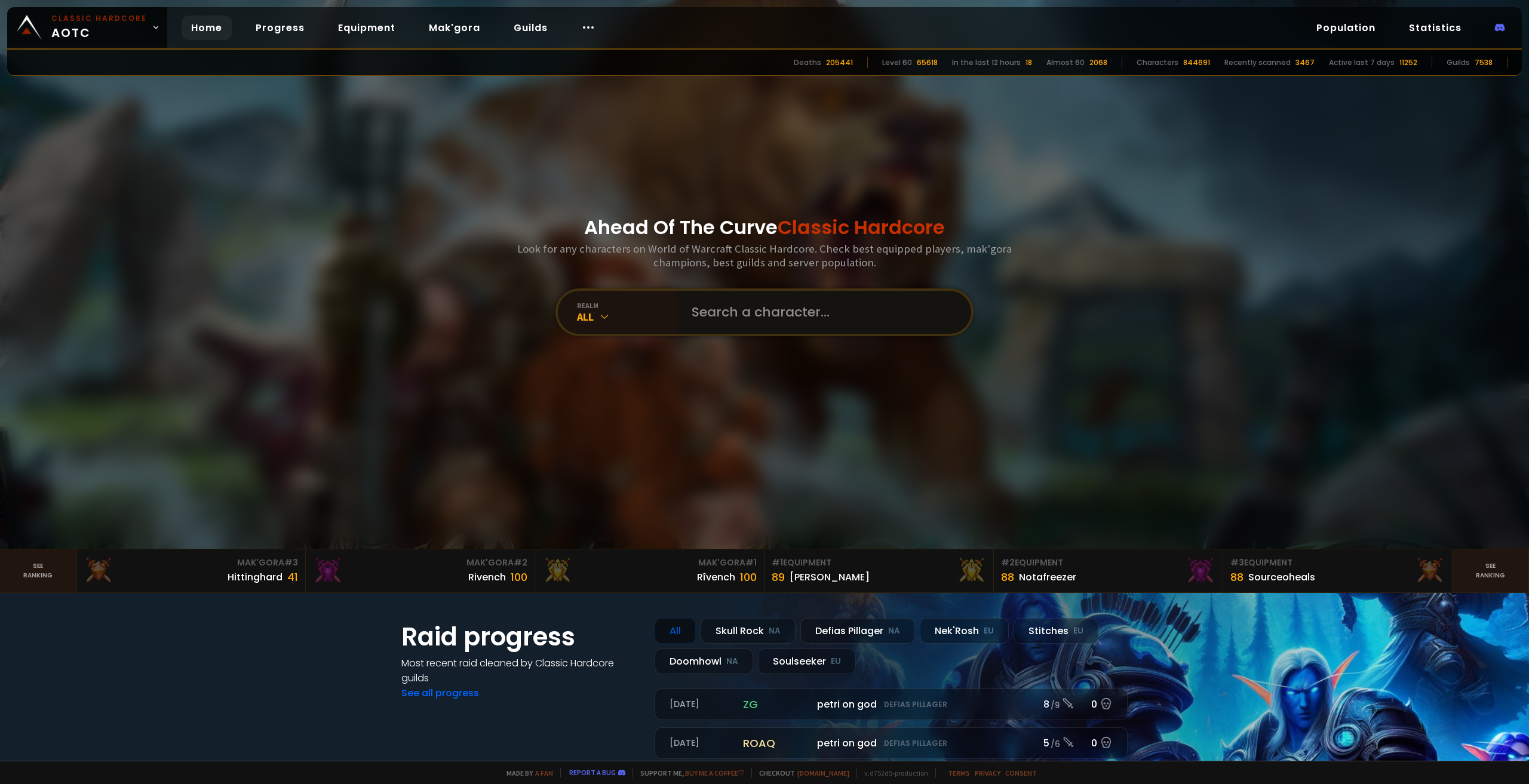
click at [751, 326] on input "text" at bounding box center [820, 312] width 273 height 43
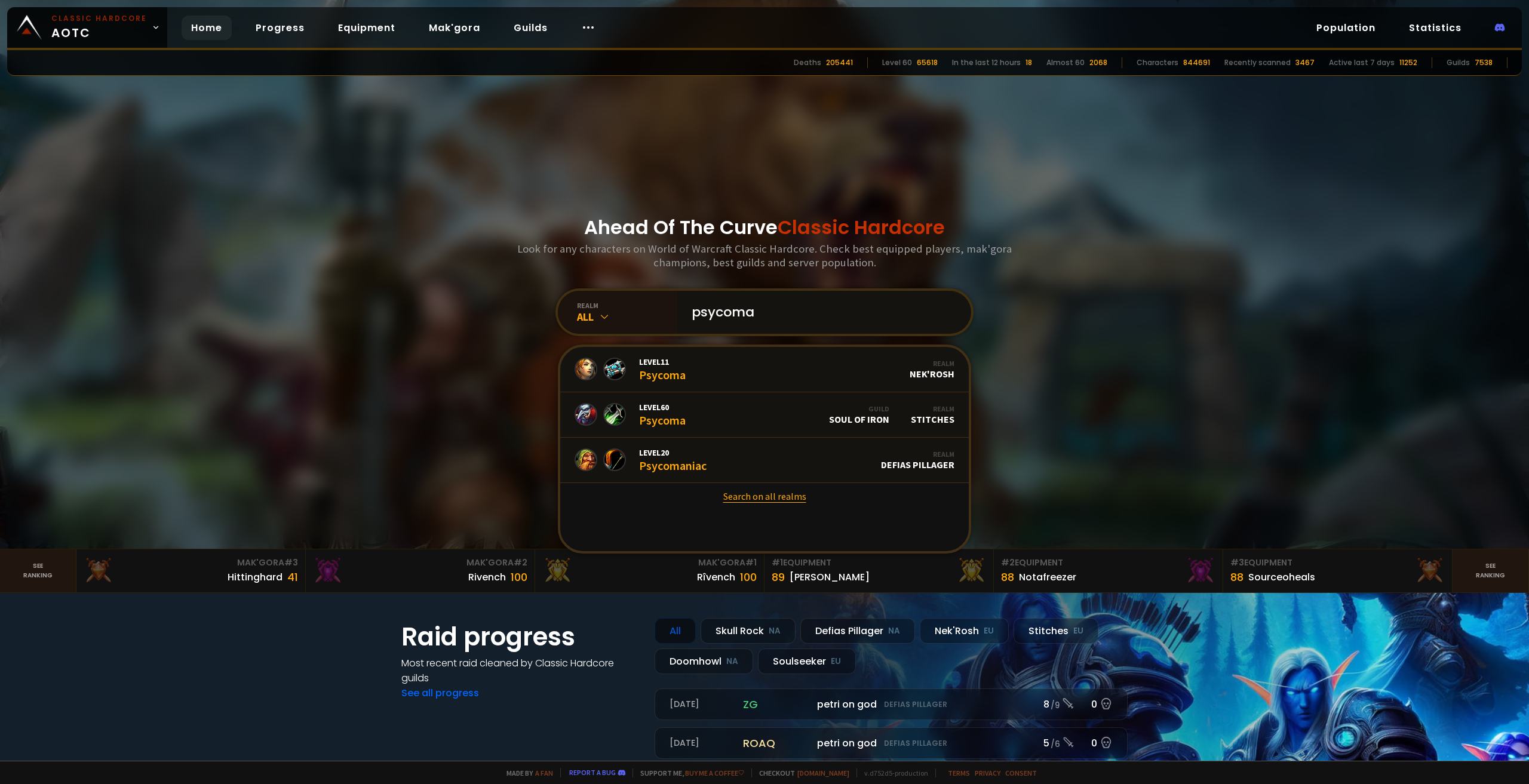
type input "psycoma"
click at [762, 499] on link "Search on all realms" at bounding box center [764, 496] width 409 height 26
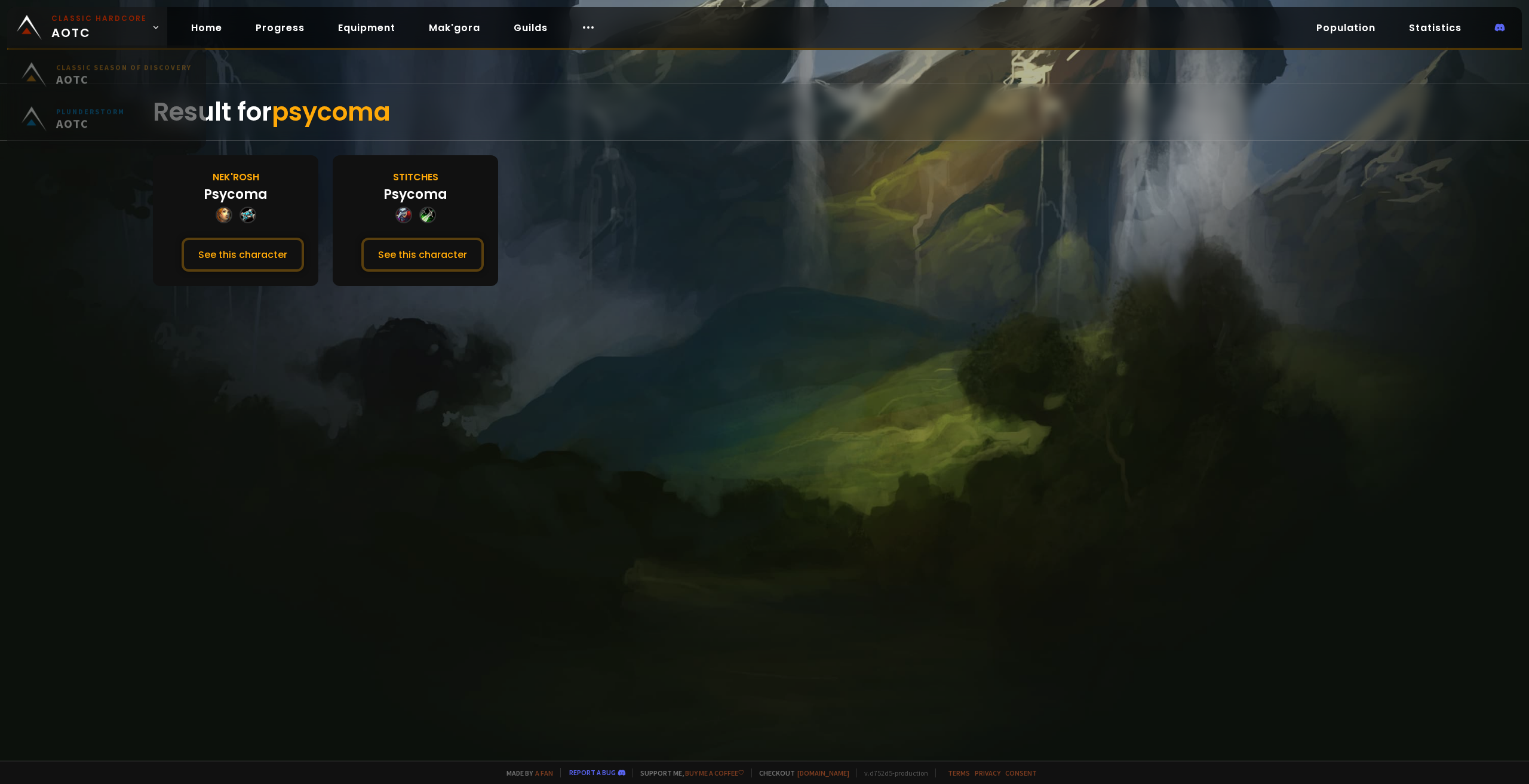
click at [138, 38] on span "Classic Hardcore AOTC" at bounding box center [99, 28] width 95 height 29
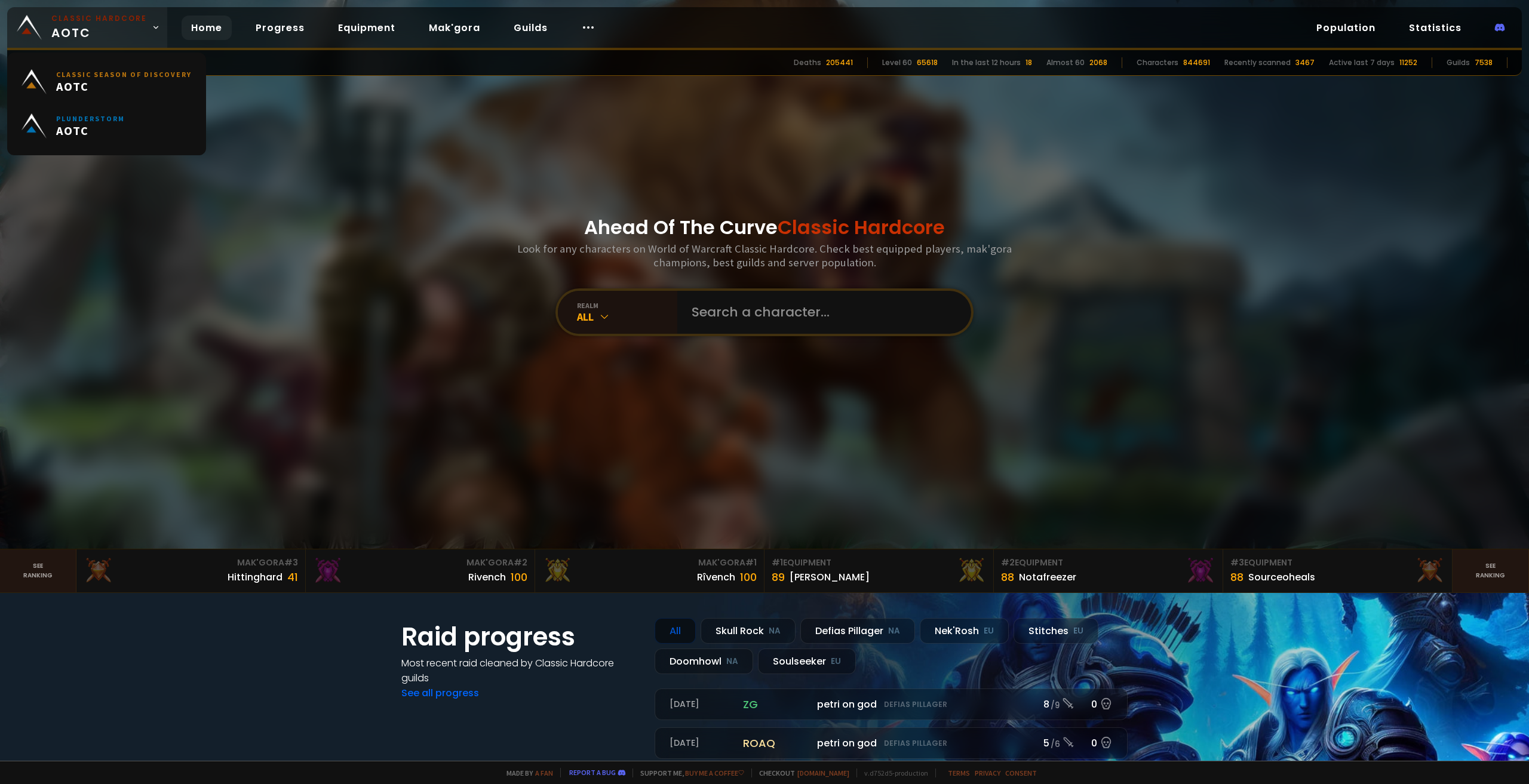
click at [138, 38] on span "Classic Hardcore AOTC" at bounding box center [99, 28] width 95 height 29
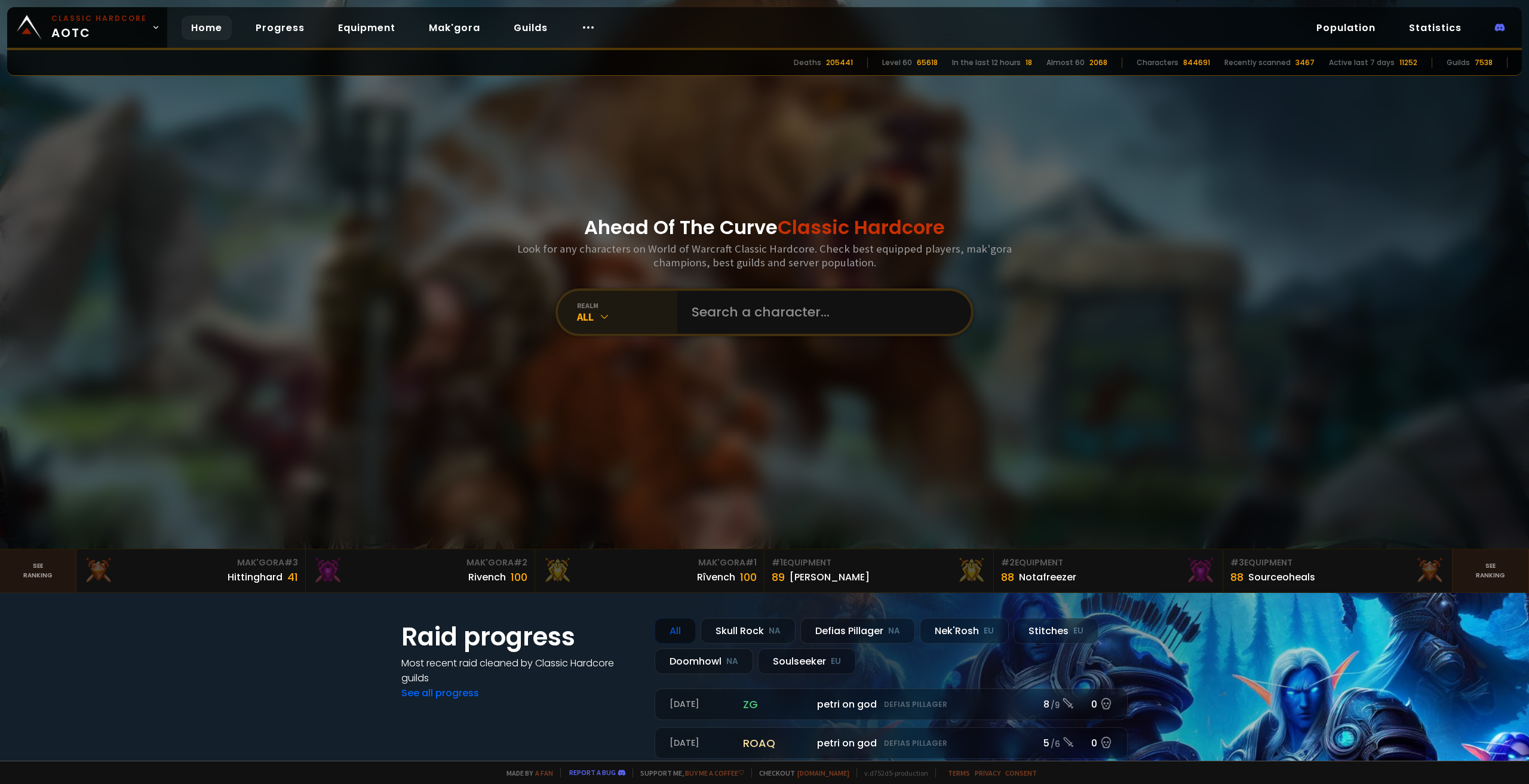
click at [627, 320] on div "All" at bounding box center [627, 316] width 100 height 14
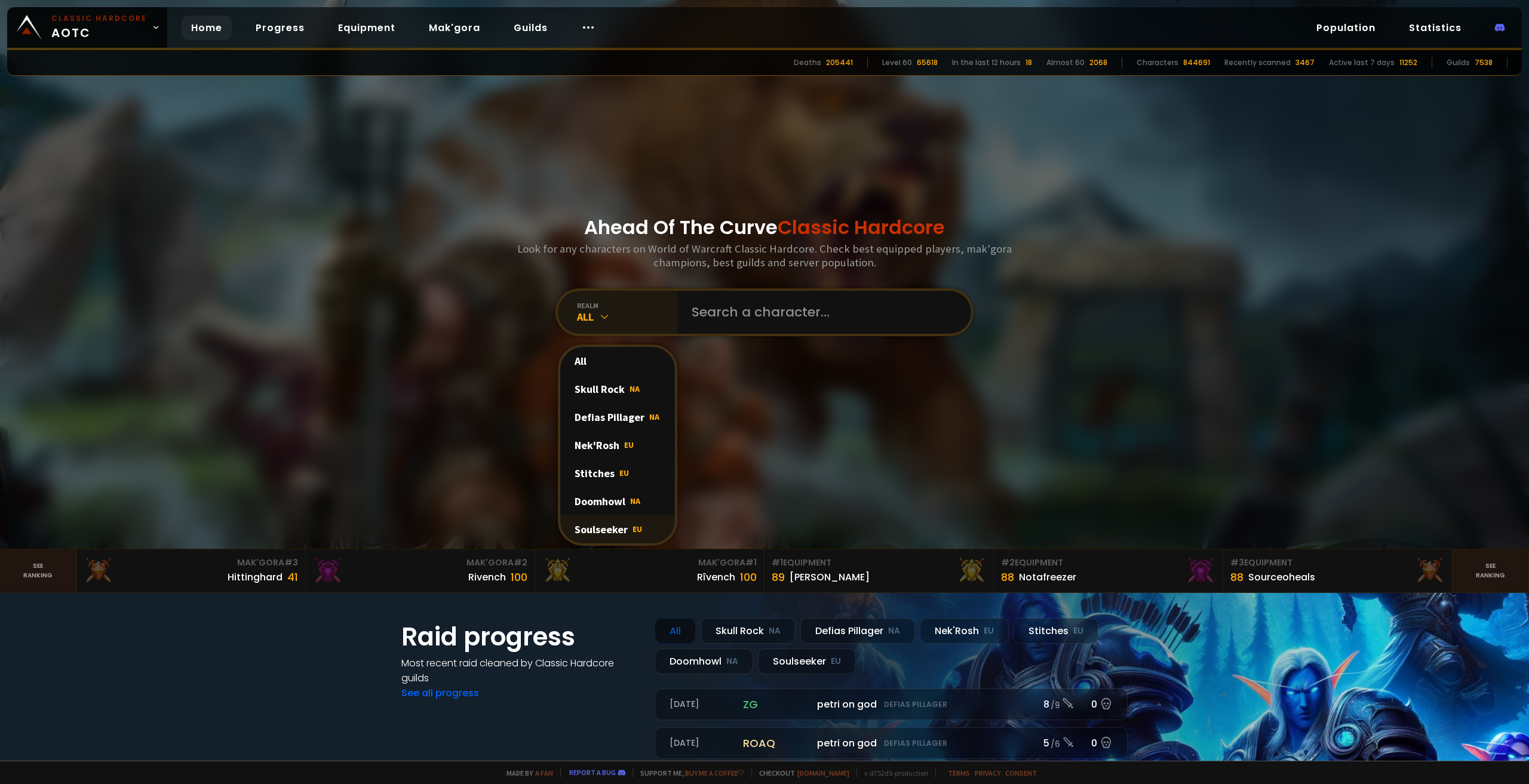
click at [618, 525] on div "Soulseeker EU" at bounding box center [617, 529] width 114 height 28
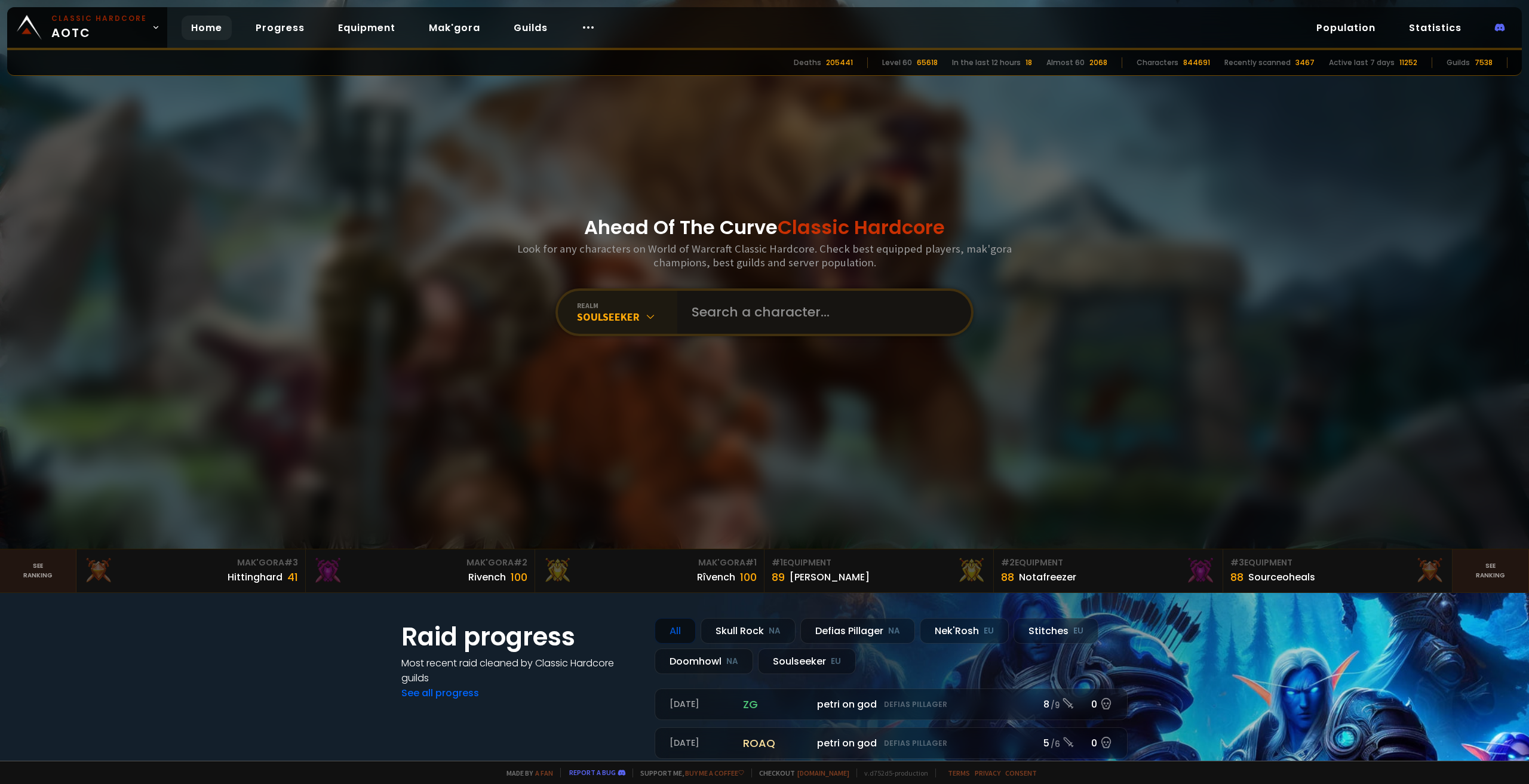
click at [772, 314] on input "text" at bounding box center [820, 312] width 273 height 43
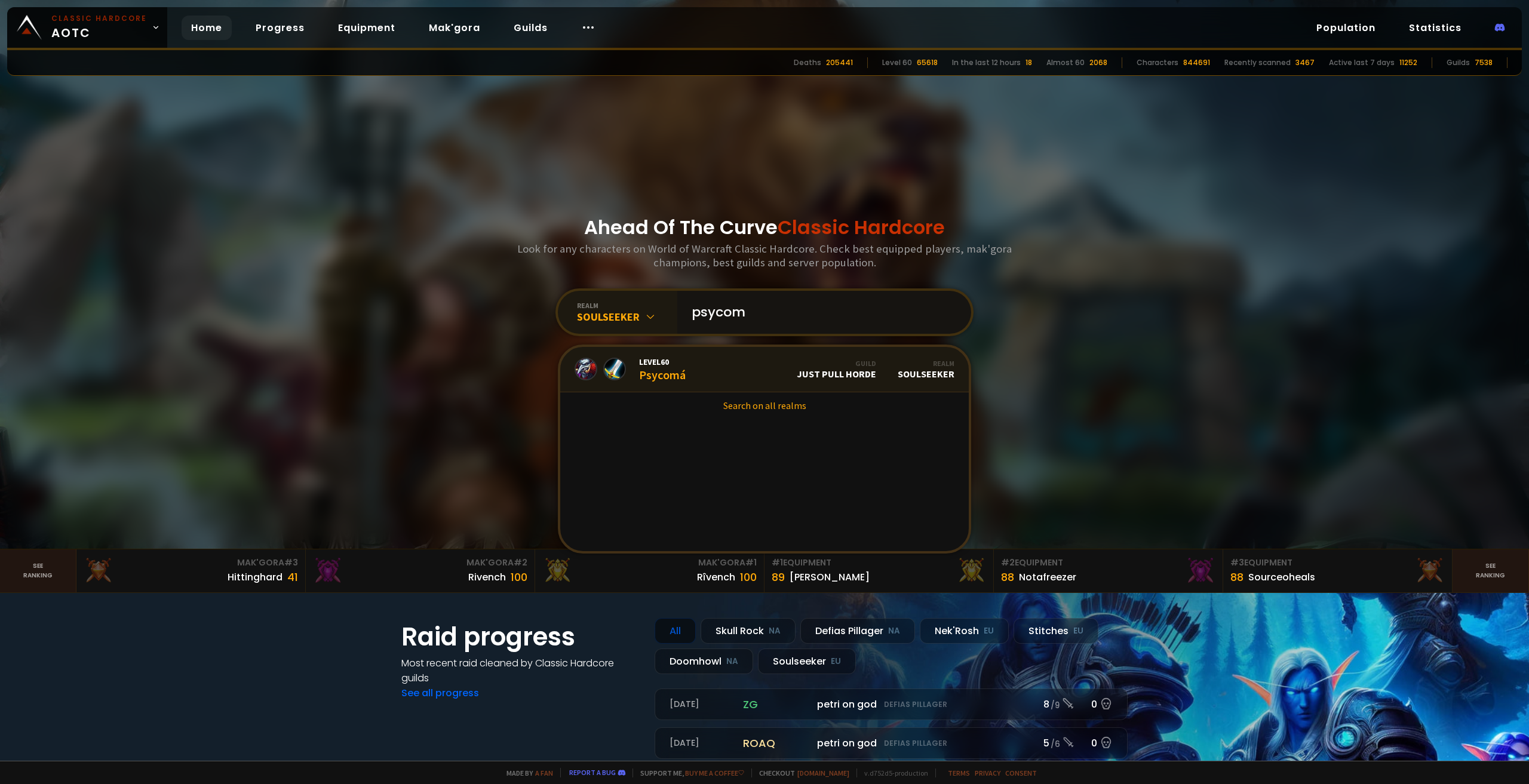
type input "psycom"
click at [751, 377] on link "Level 60 Psycomá Guild Just Pull Horde Realm Soulseeker" at bounding box center [764, 370] width 409 height 46
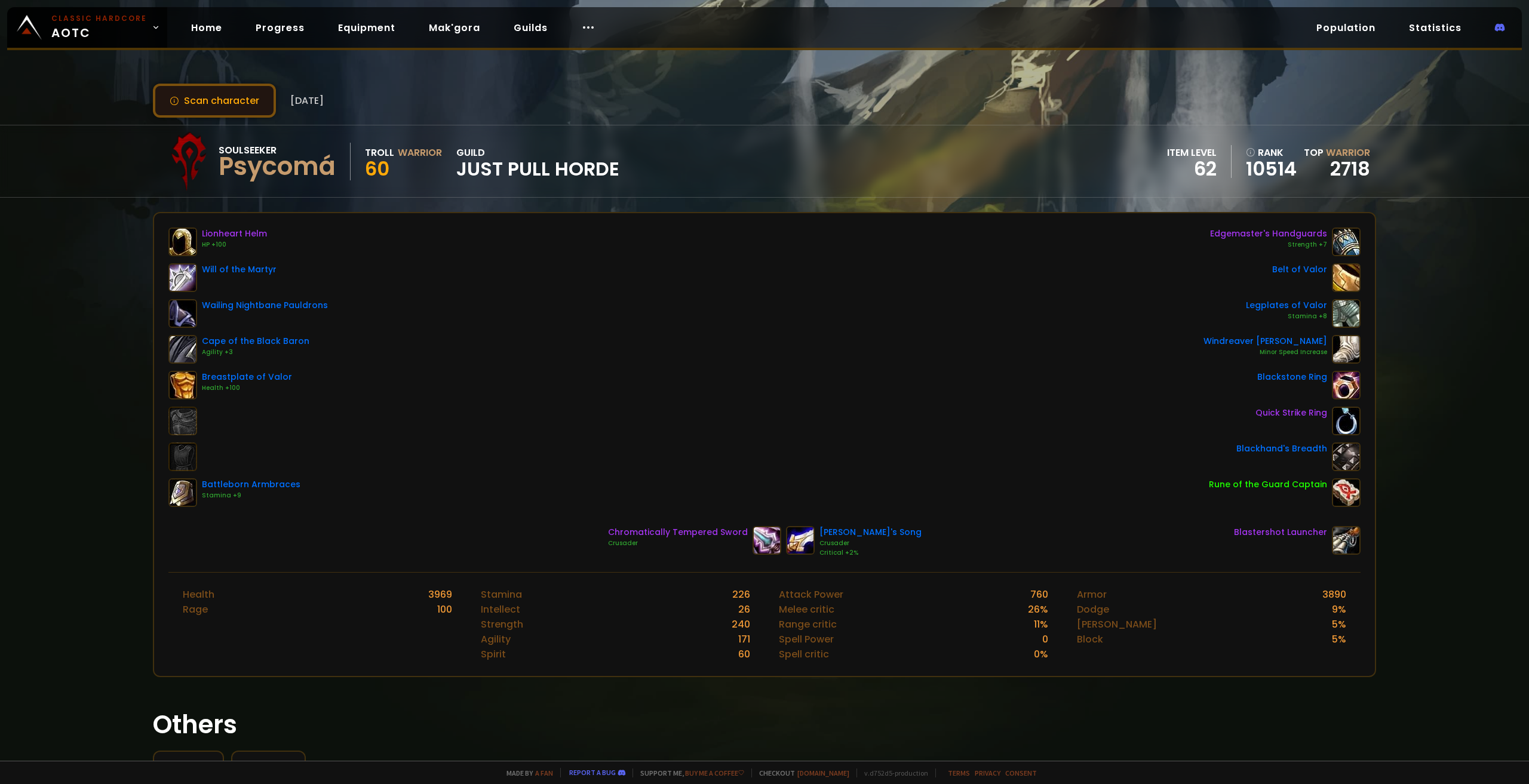
click at [238, 102] on button "Scan character" at bounding box center [214, 101] width 123 height 34
click at [208, 109] on button "Scan character" at bounding box center [214, 101] width 123 height 34
click at [232, 103] on button "Scan character" at bounding box center [214, 101] width 123 height 34
click at [233, 101] on button "Scan character" at bounding box center [214, 101] width 123 height 34
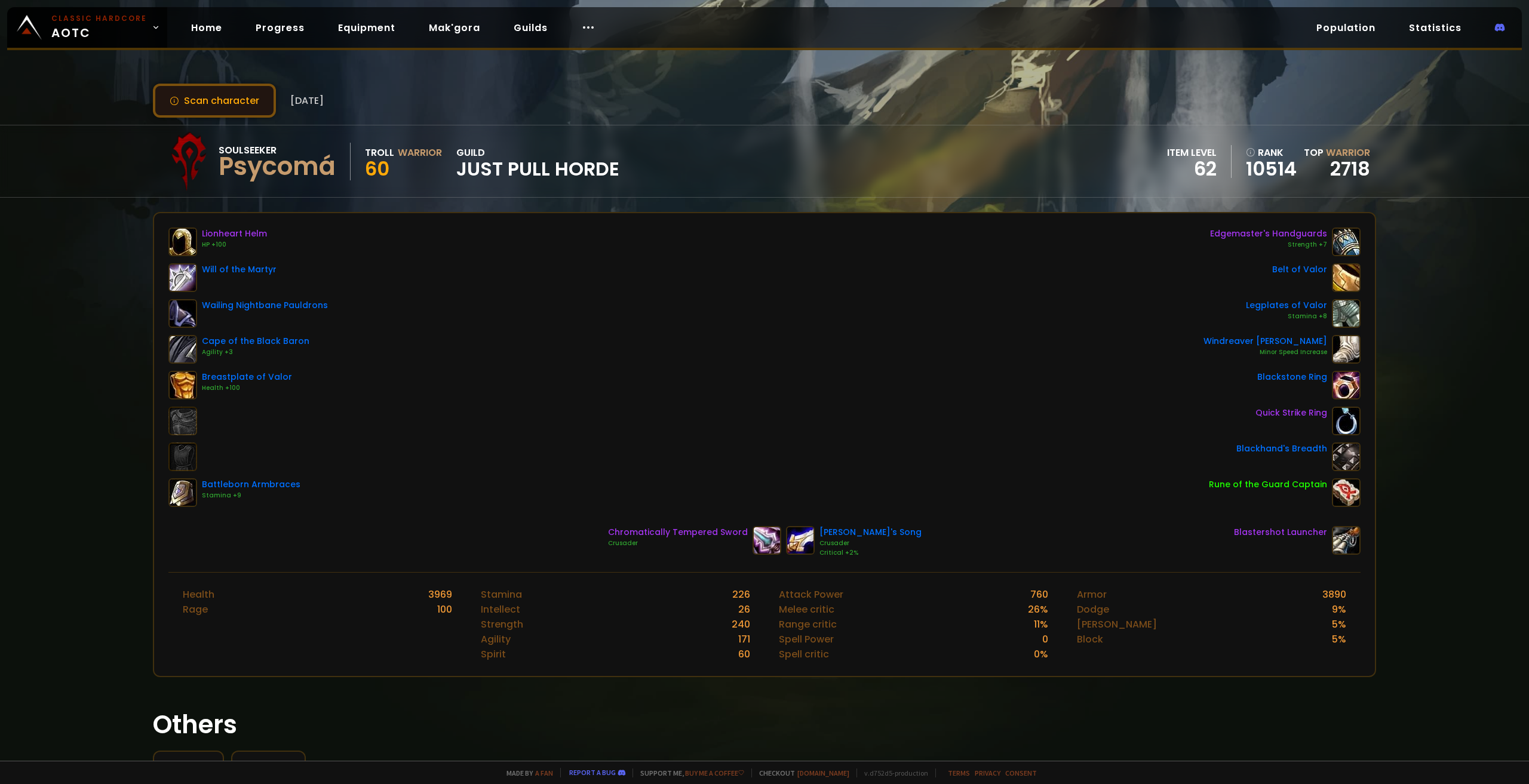
click at [238, 99] on button "Scan character" at bounding box center [214, 101] width 123 height 34
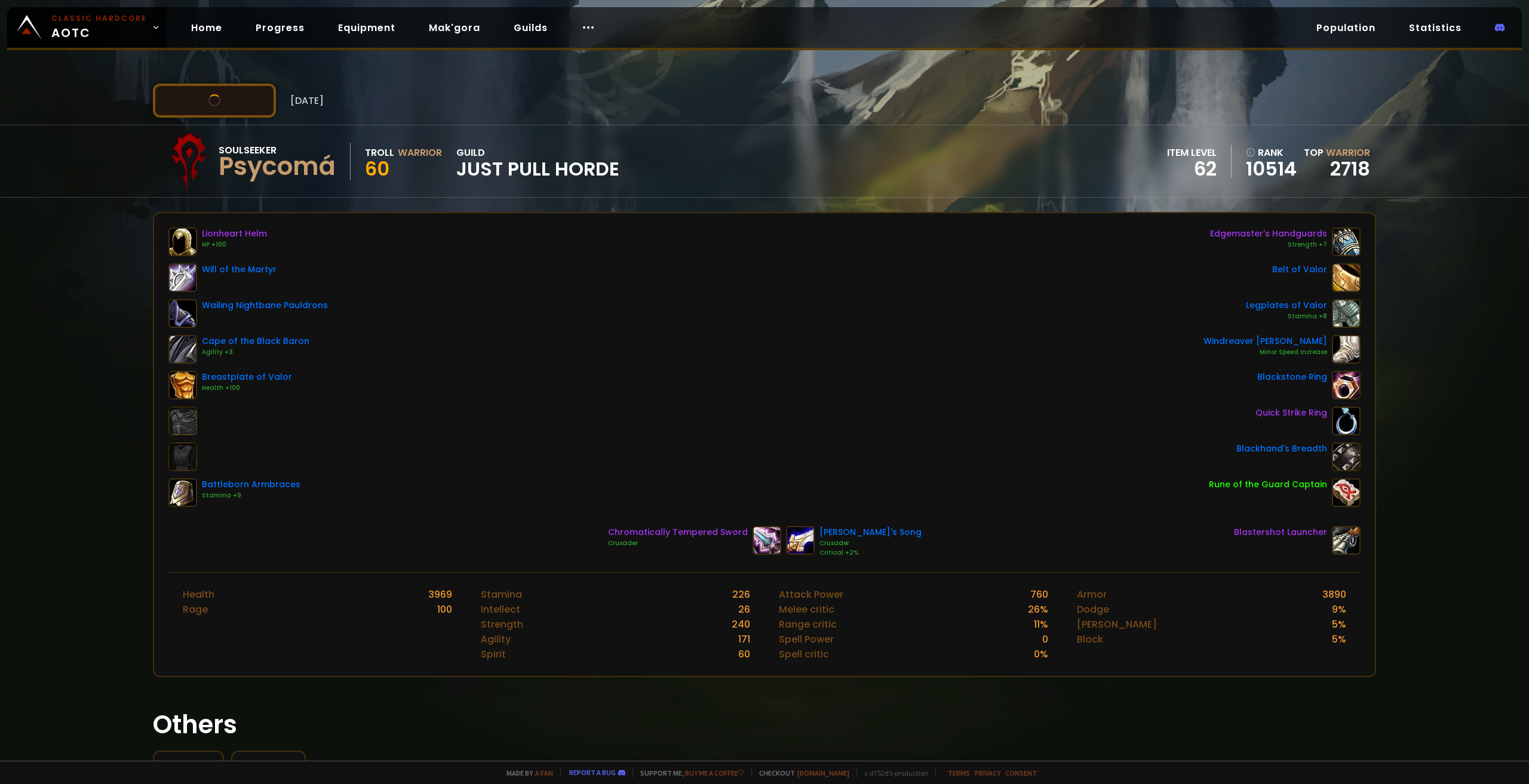
click at [238, 99] on button "Scan character" at bounding box center [214, 101] width 123 height 34
click at [240, 96] on button "Scan character" at bounding box center [214, 101] width 123 height 34
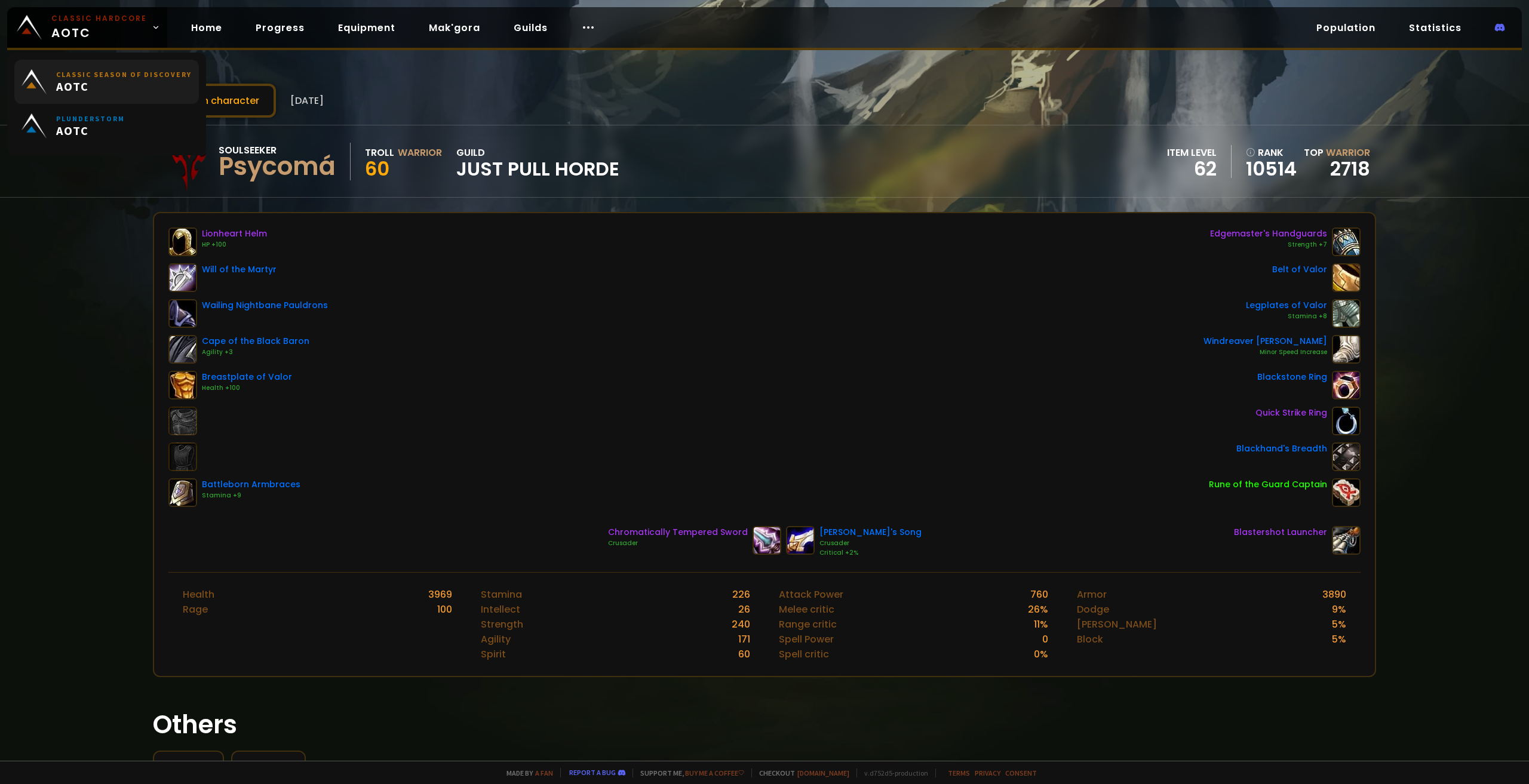
click at [179, 87] on span "AOTC" at bounding box center [124, 86] width 135 height 15
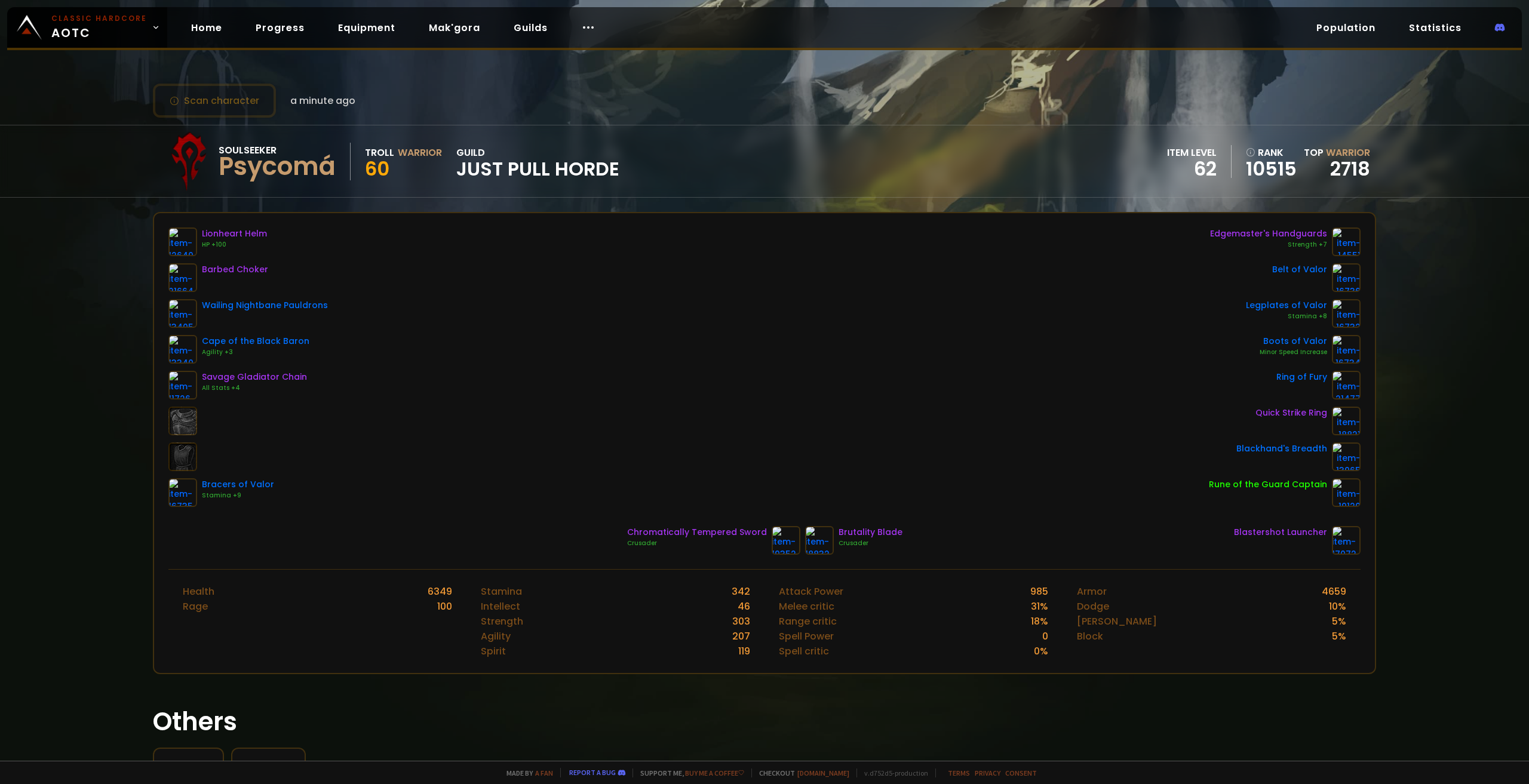
click at [800, 256] on div "Lionheart Helm HP +100 Barbed Choker Wailing Nightbane Pauldrons Cape of the Bl…" at bounding box center [764, 367] width 1192 height 279
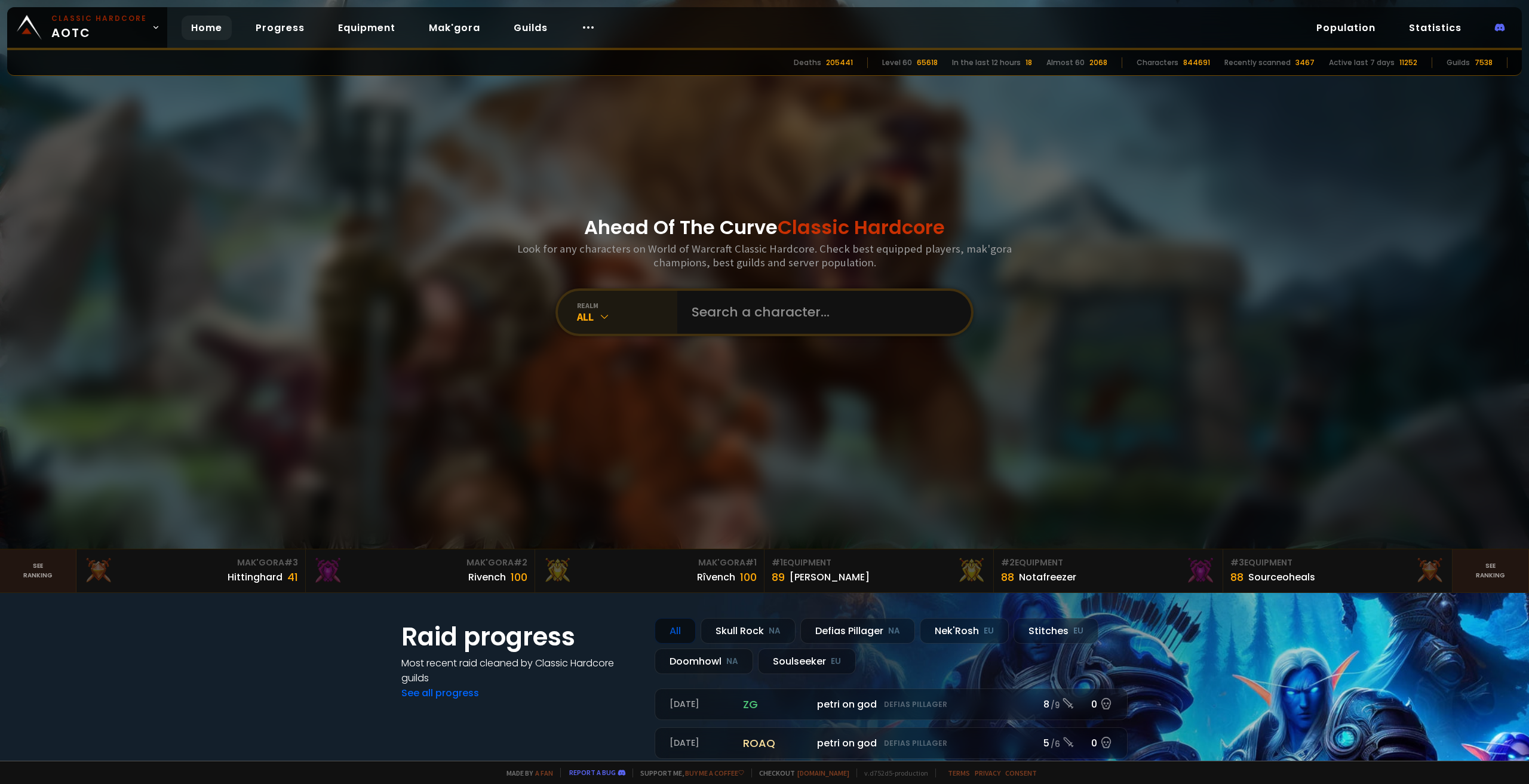
click at [614, 325] on div "realm All" at bounding box center [617, 312] width 119 height 43
click at [700, 328] on input "text" at bounding box center [820, 312] width 273 height 43
click at [593, 299] on div "realm All" at bounding box center [617, 312] width 119 height 43
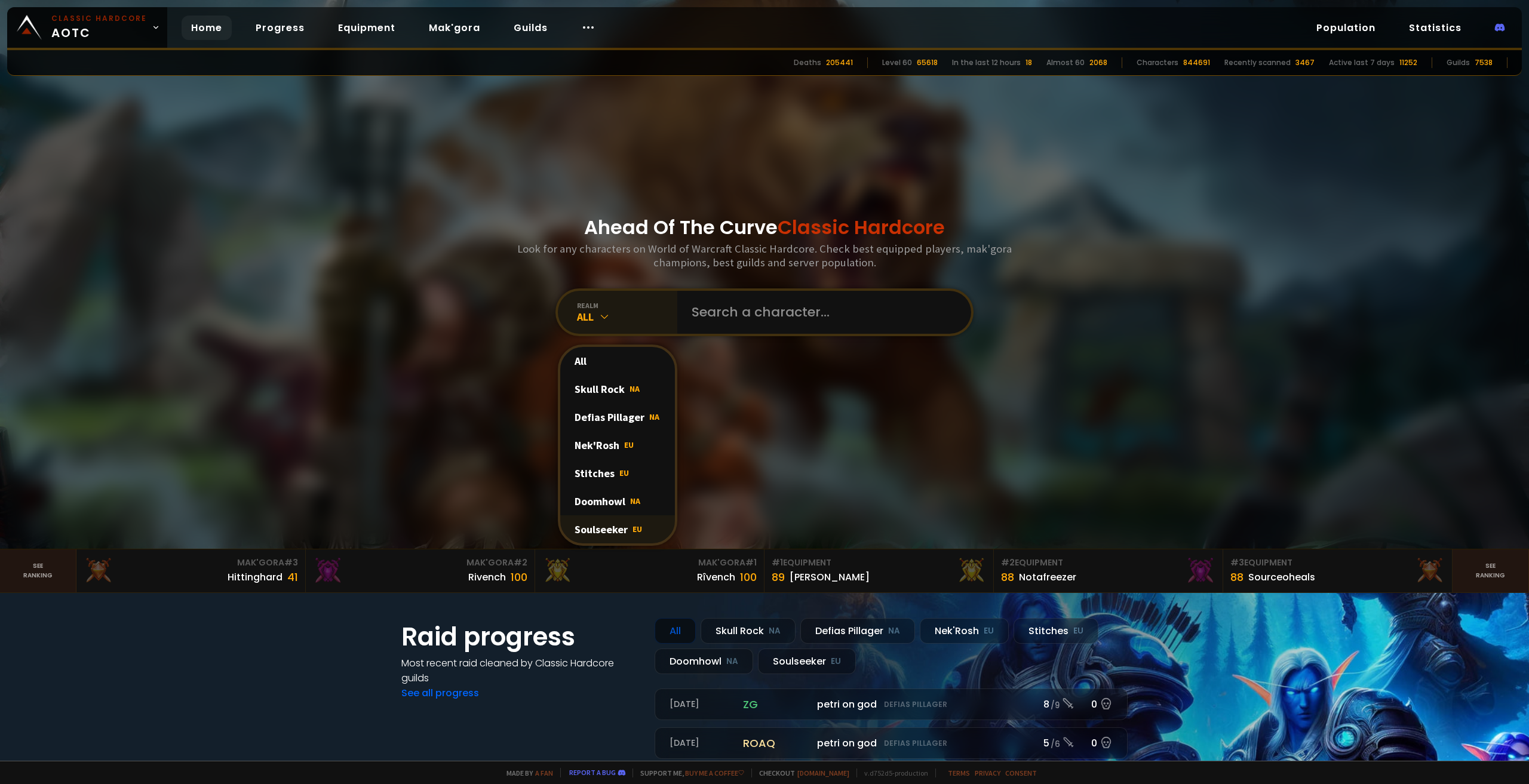
click at [603, 528] on div "Soulseeker EU" at bounding box center [617, 529] width 114 height 28
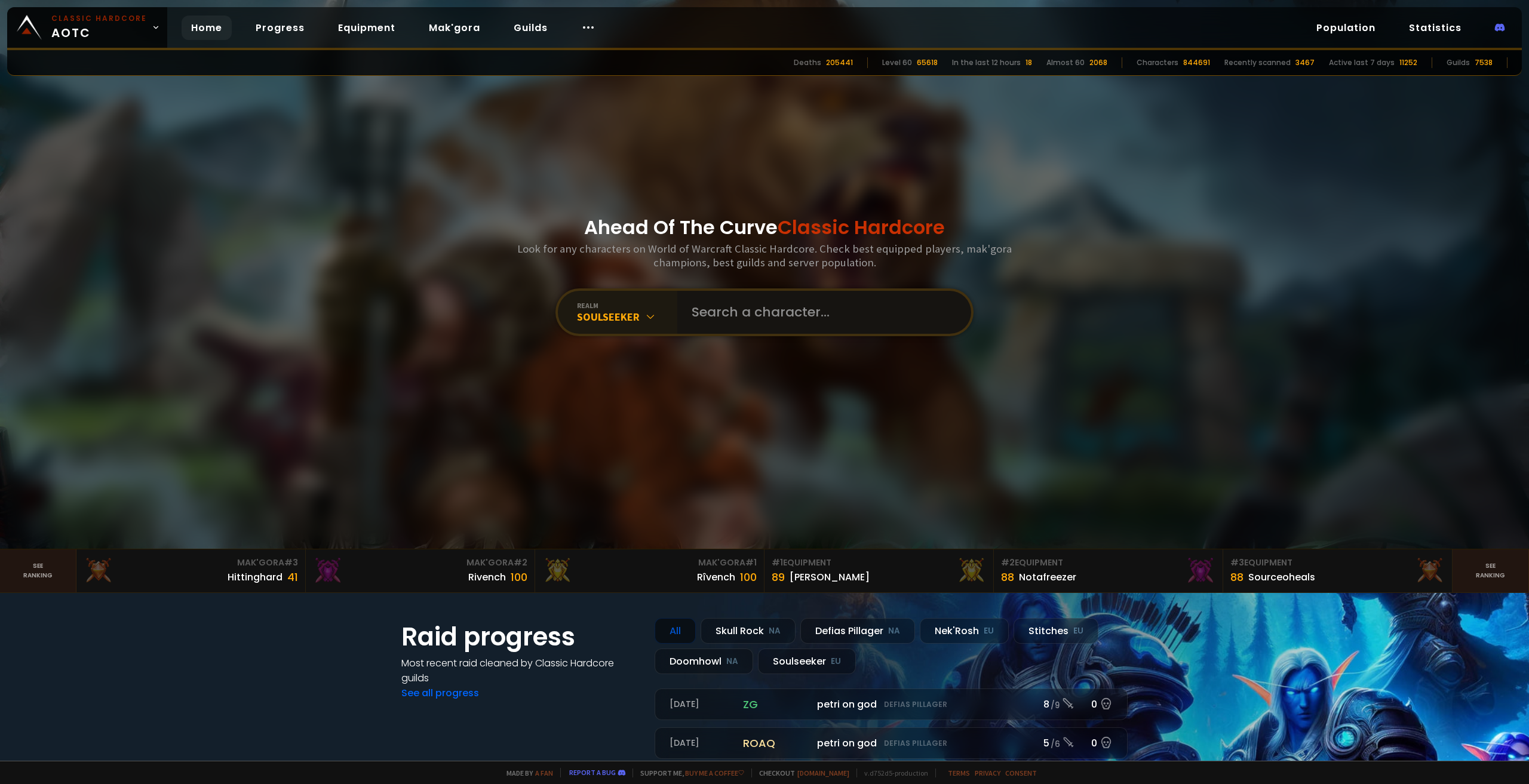
click at [760, 320] on input "text" at bounding box center [820, 312] width 273 height 43
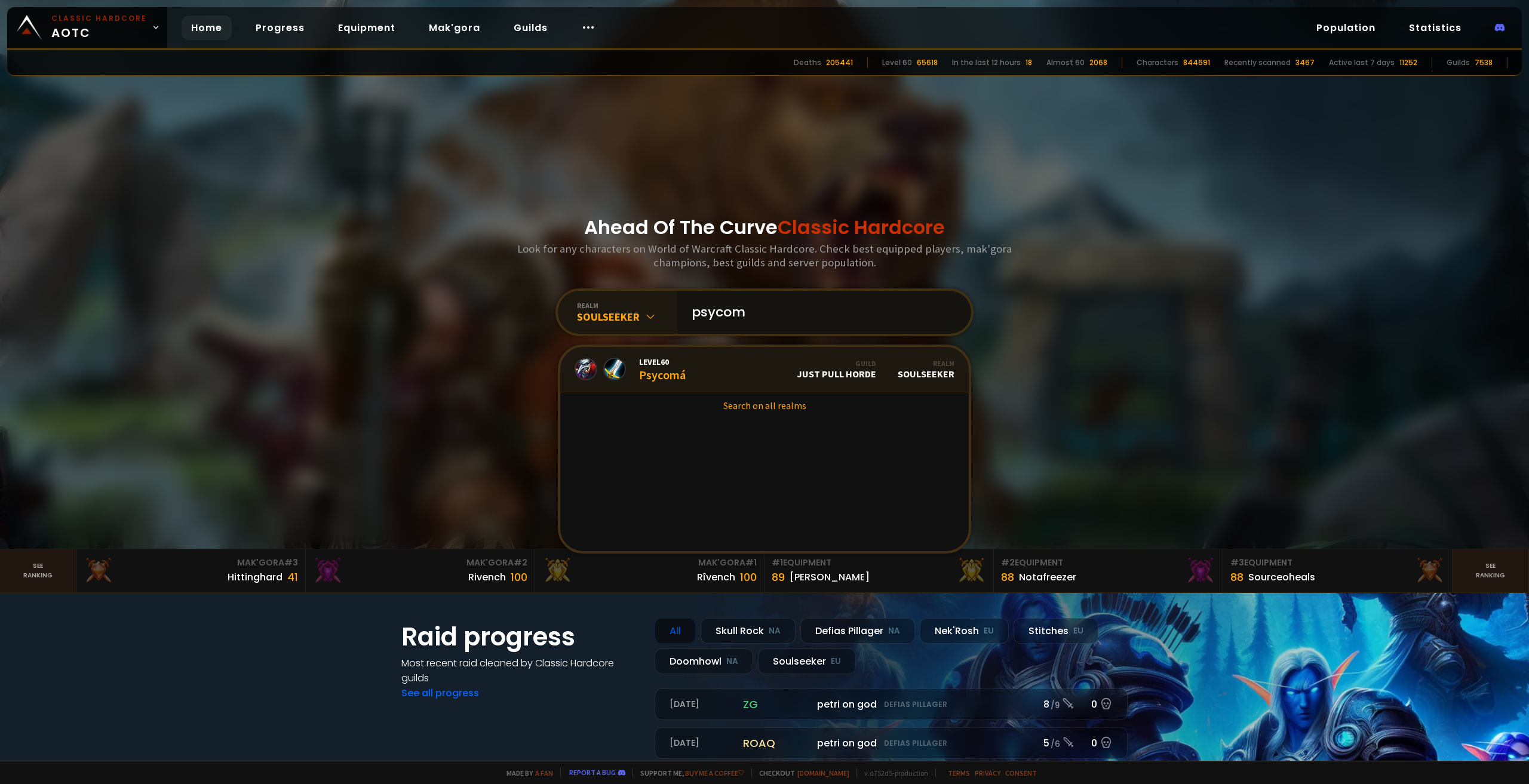
type input "psycom"
click at [751, 368] on link "Level 60 Psycomá Guild Just Pull Horde Realm Soulseeker" at bounding box center [764, 370] width 409 height 46
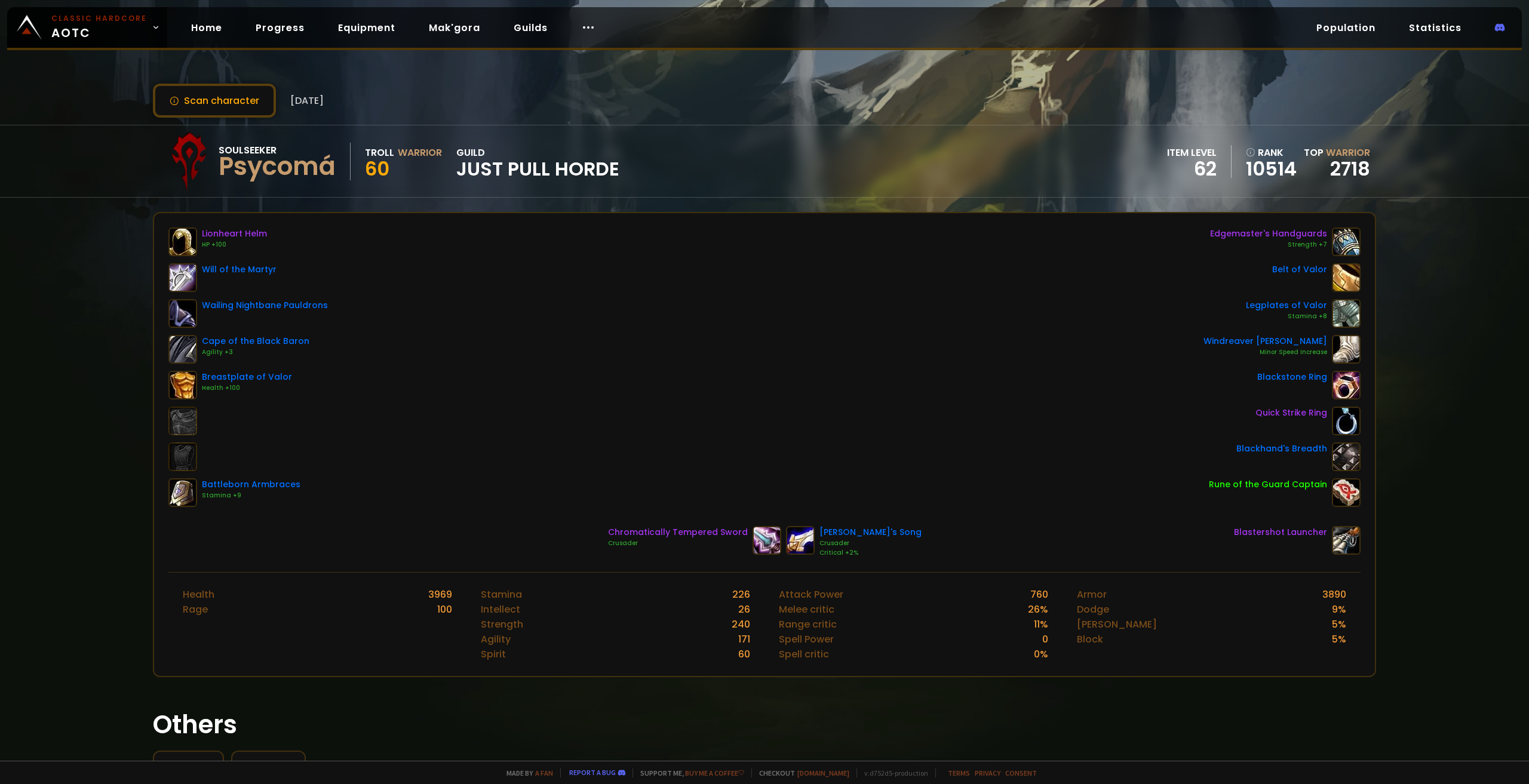
drag, startPoint x: 901, startPoint y: 203, endPoint x: 787, endPoint y: 200, distance: 114.0
click at [898, 202] on div "Scan character 4 months ago Soulseeker Psycomá Troll Warrior 60 guild Just Pull…" at bounding box center [764, 380] width 1529 height 761
click at [194, 90] on button "Scan character" at bounding box center [214, 101] width 123 height 34
click at [241, 99] on button "Scan character" at bounding box center [214, 101] width 123 height 34
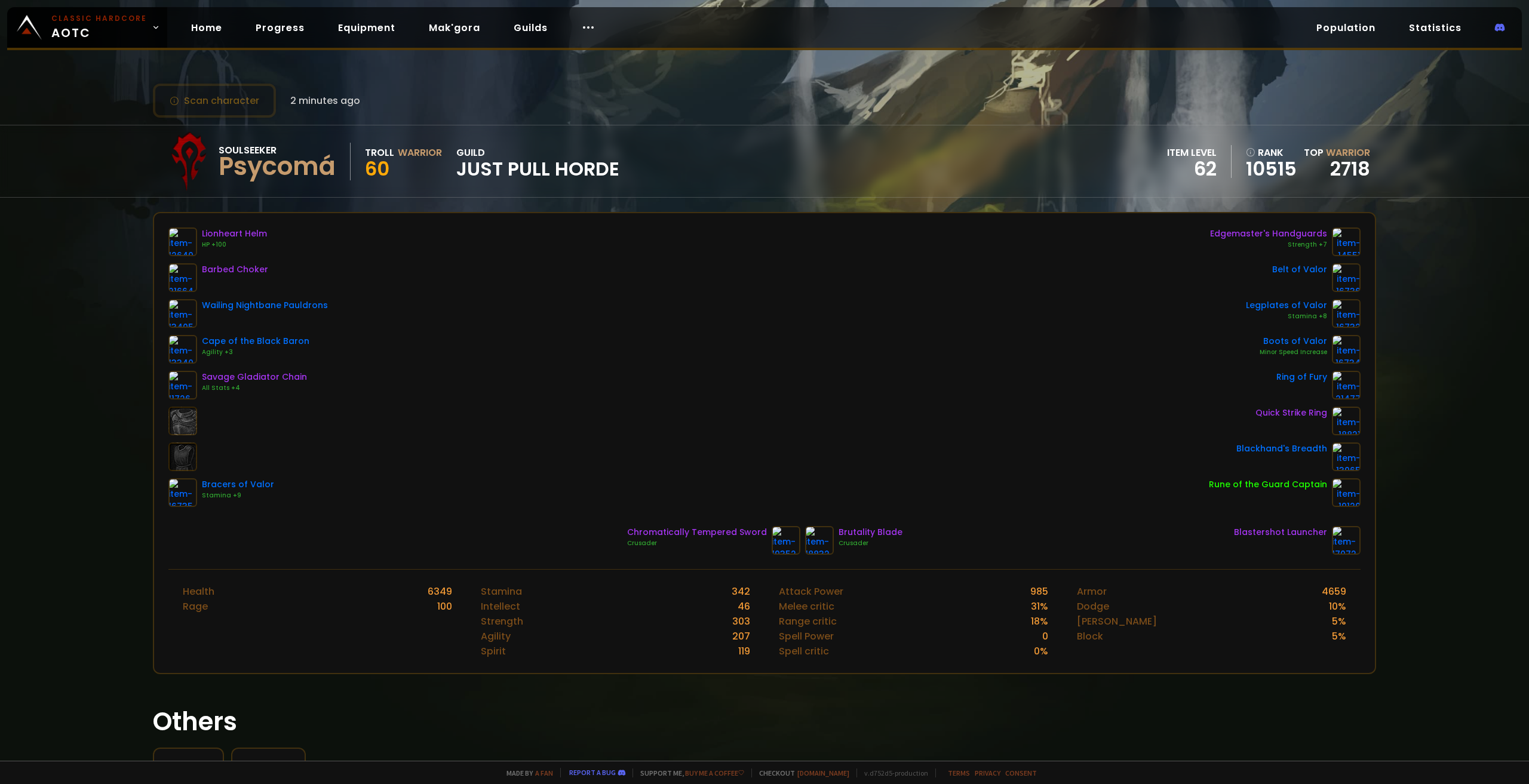
click at [162, 244] on div "Lionheart Helm HP +100 Barbed Choker Wailing Nightbane Pauldrons Cape of the Bl…" at bounding box center [764, 391] width 1220 height 356
click at [168, 244] on link at bounding box center [183, 242] width 29 height 29
drag, startPoint x: 552, startPoint y: 308, endPoint x: 533, endPoint y: 311, distance: 19.2
click at [533, 311] on div "Lionheart Helm HP +100 Barbed Choker Wailing Nightbane Pauldrons Cape of the Bl…" at bounding box center [764, 367] width 1192 height 279
drag, startPoint x: 334, startPoint y: 165, endPoint x: 247, endPoint y: 151, distance: 88.1
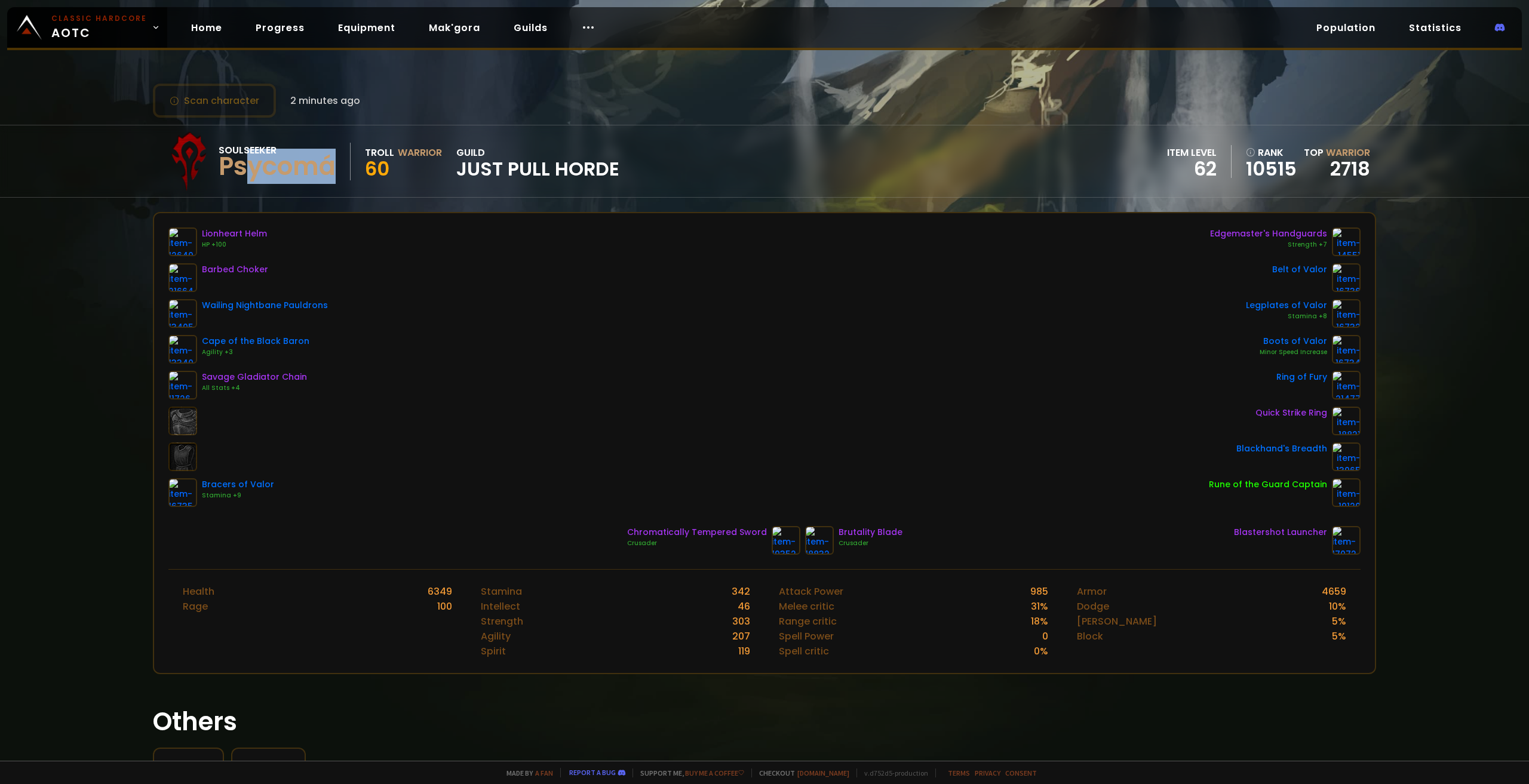
click at [240, 159] on div "Psycomá" at bounding box center [277, 167] width 117 height 18
